Goal: Task Accomplishment & Management: Manage account settings

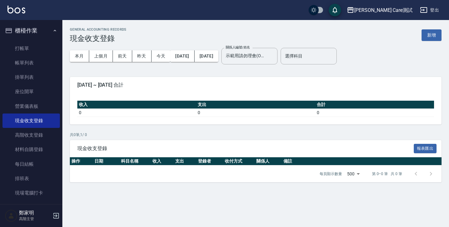
click at [383, 38] on div "GENERAL ACCOUNTING RECORDS 現金收支登錄 新增" at bounding box center [256, 34] width 372 height 15
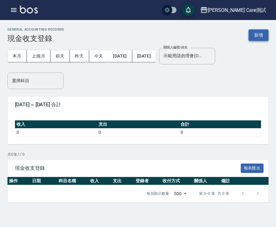
click at [260, 37] on button "新增" at bounding box center [259, 35] width 20 height 12
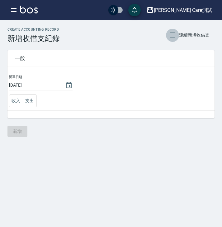
click at [172, 39] on input "連續新增收借支" at bounding box center [172, 35] width 13 height 13
checkbox input "false"
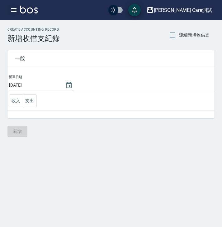
click at [12, 13] on icon "button" at bounding box center [13, 9] width 7 height 7
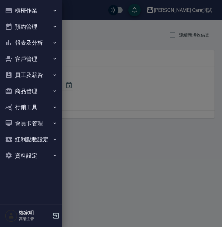
click at [102, 40] on div at bounding box center [111, 113] width 222 height 227
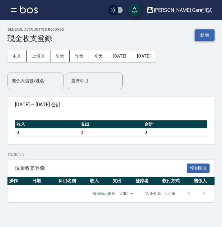
click at [207, 34] on button "新增" at bounding box center [205, 35] width 20 height 12
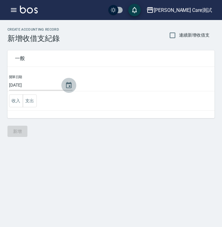
click at [66, 83] on icon "Choose date, selected date is 2025-09-12" at bounding box center [69, 85] width 6 height 6
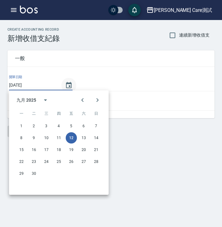
click at [66, 83] on icon "Choose date, selected date is 2025-09-12" at bounding box center [69, 85] width 6 height 6
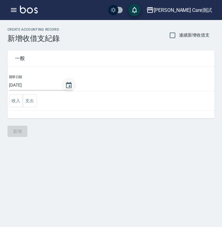
click at [66, 83] on icon "Choose date, selected date is 2025-09-12" at bounding box center [69, 85] width 6 height 6
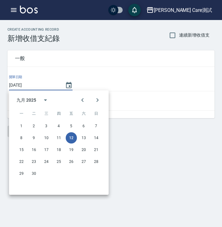
click at [74, 138] on button "12" at bounding box center [71, 137] width 11 height 11
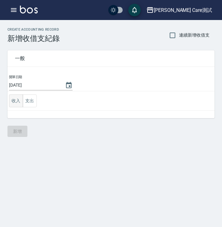
click at [15, 100] on button "收入" at bounding box center [16, 100] width 14 height 13
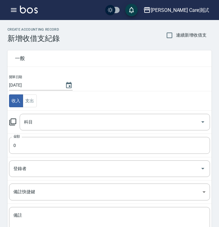
scroll to position [49, 0]
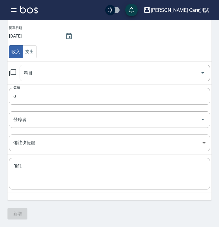
click at [103, 149] on body "[PERSON_NAME] Care測試 登出 櫃檯作業 打帳單 帳單列表 掛單列表 座位開單 營業儀表板 現金收支登錄 高階收支登錄 材料自購登錄 每日結帳…" at bounding box center [109, 89] width 219 height 276
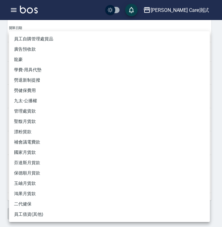
click at [4, 105] on div at bounding box center [111, 113] width 222 height 227
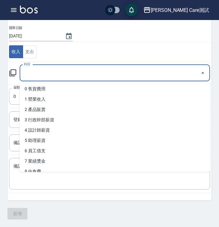
click at [70, 70] on input "科目" at bounding box center [110, 72] width 176 height 11
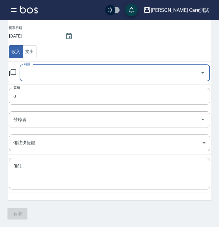
click at [70, 70] on input "科目" at bounding box center [110, 72] width 176 height 11
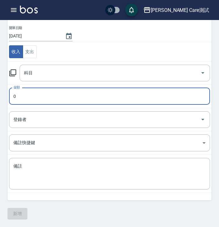
click at [71, 93] on input "0" at bounding box center [109, 96] width 201 height 17
click at [70, 119] on input "登錄者" at bounding box center [105, 119] width 186 height 11
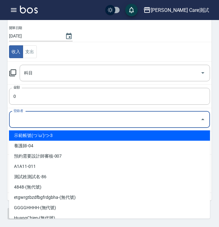
click at [70, 119] on input "登錄者" at bounding box center [105, 119] width 186 height 11
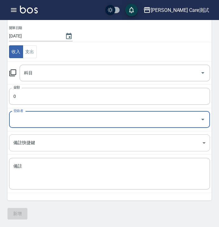
click at [66, 139] on body "[PERSON_NAME] Care測試 登出 櫃檯作業 打帳單 帳單列表 掛單列表 座位開單 營業儀表板 現金收支登錄 高階收支登錄 材料自購登錄 每日結帳…" at bounding box center [109, 89] width 219 height 276
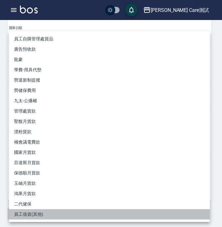
click at [82, 212] on li "員工借資(其他)" at bounding box center [109, 214] width 201 height 10
type input "員工借資(其他)"
type textarea "員工借資(其他)"
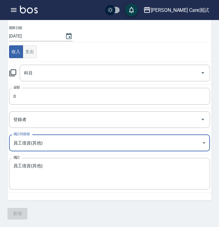
click at [29, 49] on button "支出" at bounding box center [30, 51] width 14 height 13
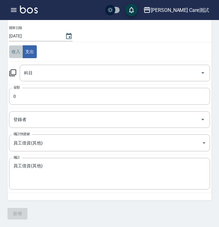
click at [9, 53] on button "收入" at bounding box center [16, 51] width 14 height 13
click at [28, 59] on td "收入 支出" at bounding box center [109, 51] width 204 height 19
click at [30, 56] on button "支出" at bounding box center [30, 51] width 14 height 13
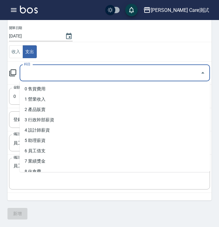
click at [36, 73] on input "科目" at bounding box center [110, 72] width 176 height 11
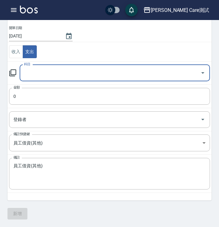
click at [50, 68] on input "科目" at bounding box center [110, 72] width 176 height 11
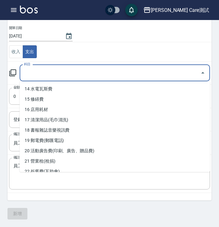
scroll to position [306, 0]
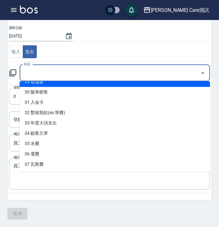
click at [62, 70] on input "科目" at bounding box center [110, 72] width 176 height 11
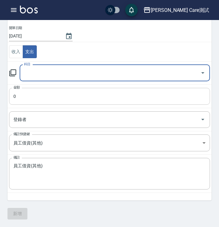
click at [65, 95] on input "0" at bounding box center [109, 96] width 201 height 17
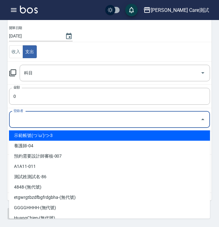
click at [63, 124] on input "登錄者" at bounding box center [105, 119] width 186 height 11
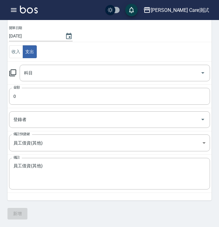
click at [41, 198] on div "開單日期 [DATE] 收入 支出 科目 科目 金額 0 金額 登錄者 登錄者 備註快捷鍵 員工借資(其他) 員工借資(其他) 備註快捷鍵 備註 員工借資(其…" at bounding box center [109, 112] width 204 height 175
click at [36, 148] on body "[PERSON_NAME] Care測試 登出 櫃檯作業 打帳單 帳單列表 掛單列表 座位開單 營業儀表板 現金收支登錄 高階收支登錄 材料自購登錄 每日結帳…" at bounding box center [109, 89] width 219 height 276
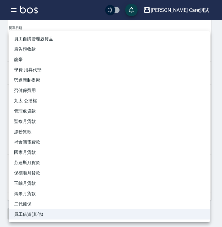
click at [4, 144] on div at bounding box center [111, 113] width 222 height 227
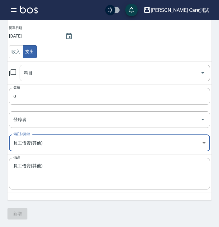
click at [32, 156] on td "備註 員工借資(其他) x 備註" at bounding box center [109, 173] width 204 height 38
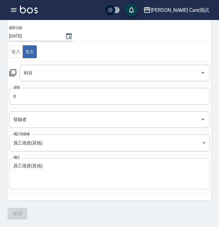
click at [32, 164] on textarea "員工借資(其他)" at bounding box center [109, 173] width 193 height 21
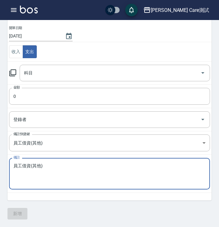
click at [30, 172] on textarea "員工借資(其他)" at bounding box center [109, 173] width 193 height 21
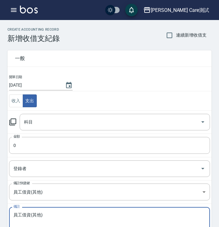
scroll to position [49, 0]
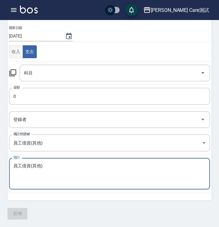
click at [16, 55] on button "收入" at bounding box center [16, 51] width 14 height 13
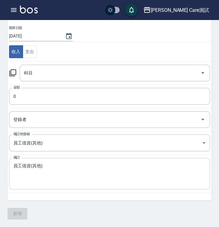
click at [43, 158] on div "員工借資(其他) x 備註" at bounding box center [109, 174] width 201 height 32
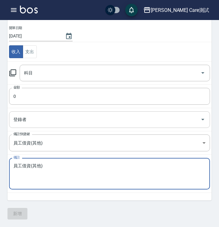
click at [44, 119] on input "登錄者" at bounding box center [105, 119] width 186 height 11
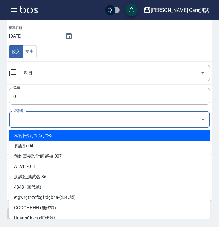
click at [45, 137] on li "示範帳號(つ´ω`)つ-3" at bounding box center [109, 135] width 201 height 10
type input "示範帳號(つ´ω`)つ-3"
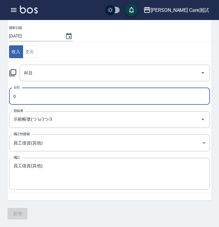
click at [41, 100] on input "0" at bounding box center [109, 96] width 201 height 17
type input "222"
click at [80, 75] on input "科目" at bounding box center [110, 72] width 176 height 11
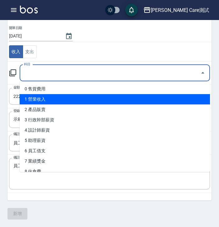
click at [80, 104] on li "1 營業收入" at bounding box center [115, 99] width 191 height 10
type input "1 營業收入"
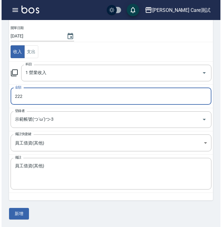
scroll to position [0, 0]
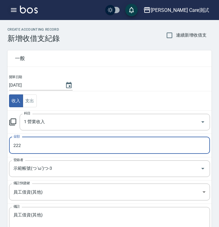
click at [12, 8] on icon "button" at bounding box center [14, 10] width 6 height 4
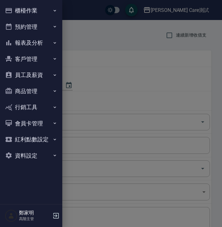
click at [54, 10] on icon "button" at bounding box center [55, 11] width 2 height 2
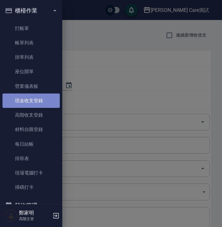
click at [36, 102] on link "現金收支登錄" at bounding box center [30, 100] width 57 height 14
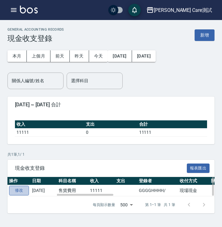
click at [22, 190] on link "修改" at bounding box center [19, 190] width 20 height 10
